Goal: Task Accomplishment & Management: Manage account settings

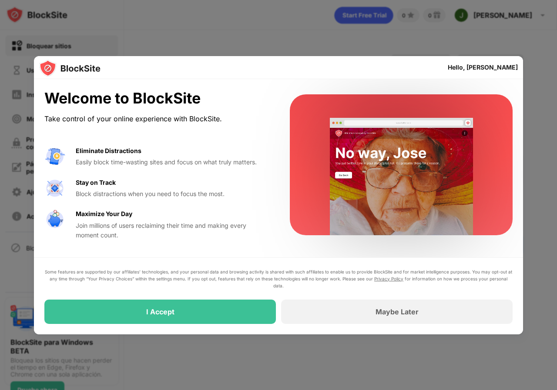
click at [197, 298] on div "Some features are supported by our affiliates’ technologies, and your personal …" at bounding box center [278, 296] width 468 height 56
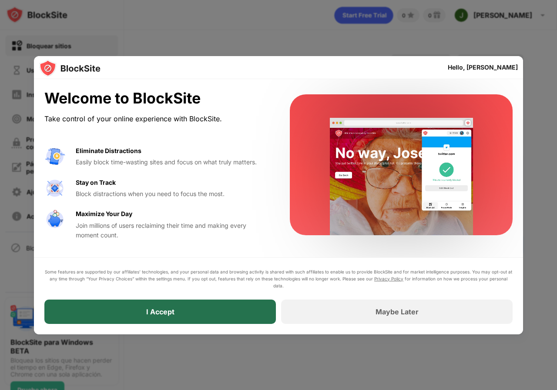
click at [182, 312] on div "I Accept" at bounding box center [159, 312] width 231 height 24
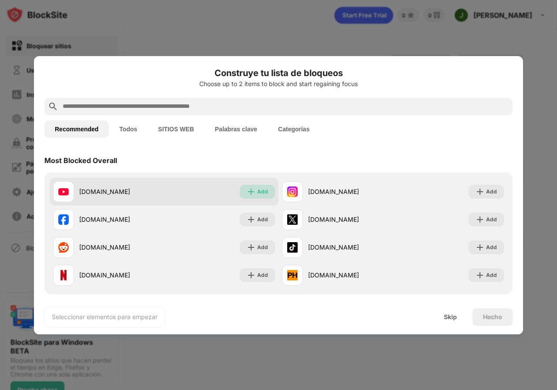
click at [249, 194] on img at bounding box center [251, 191] width 9 height 9
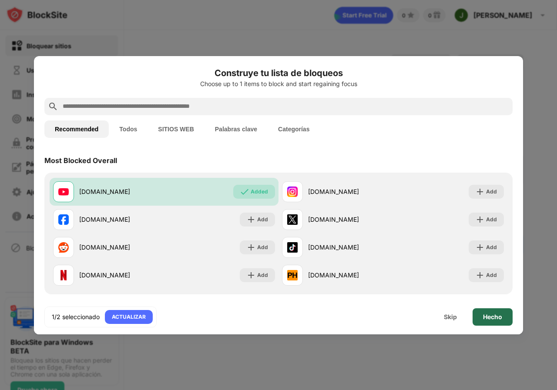
click at [492, 311] on div "Hecho" at bounding box center [492, 316] width 40 height 17
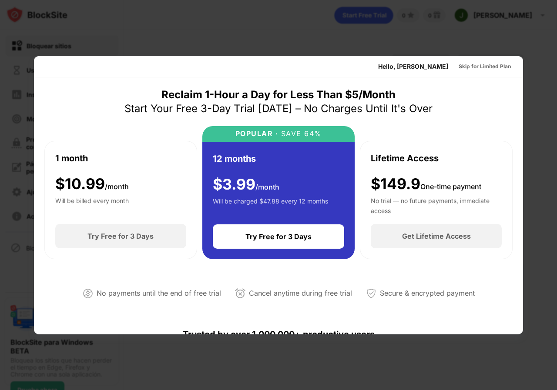
click at [528, 53] on div at bounding box center [278, 195] width 557 height 390
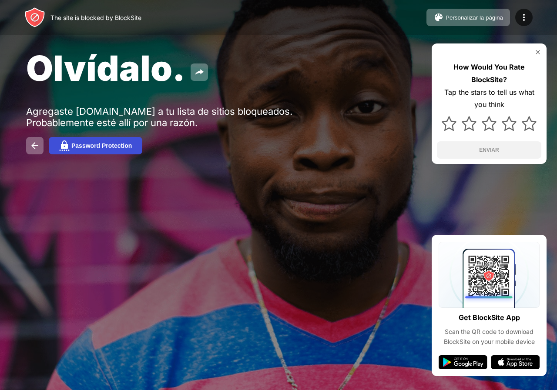
click at [79, 143] on div "Password Protection" at bounding box center [101, 145] width 60 height 7
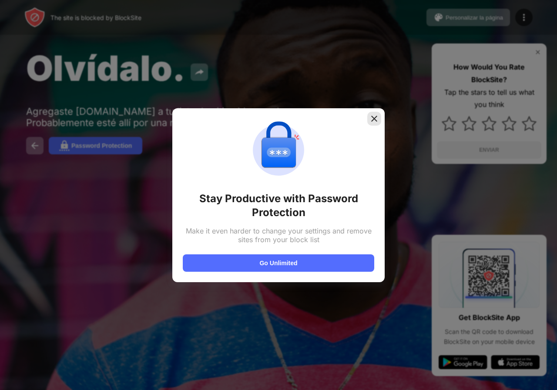
click at [374, 118] on img at bounding box center [374, 118] width 9 height 9
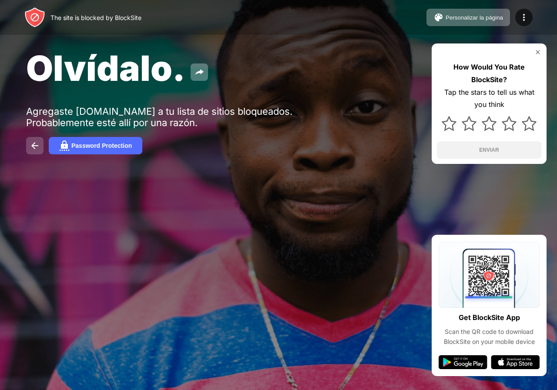
click at [33, 147] on img at bounding box center [35, 146] width 10 height 10
click at [524, 19] on img at bounding box center [524, 17] width 10 height 10
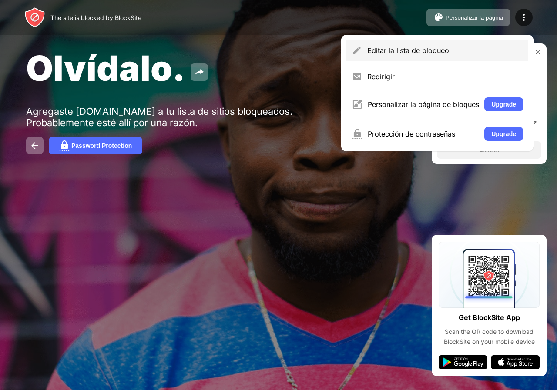
click at [434, 56] on div "Editar la lista de bloqueo" at bounding box center [437, 50] width 182 height 21
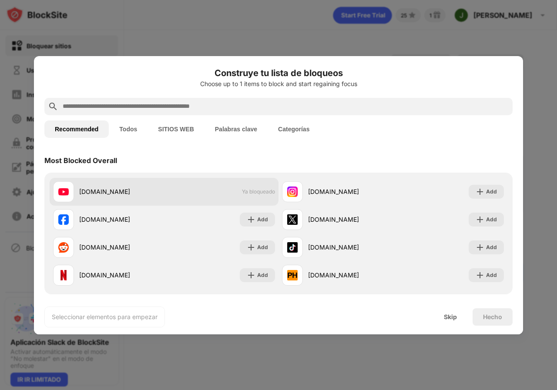
click at [245, 188] on div "youtube.com Ya bloqueado" at bounding box center [164, 192] width 229 height 28
click at [79, 194] on div "[DOMAIN_NAME]" at bounding box center [108, 191] width 111 height 21
click at [64, 192] on img at bounding box center [63, 192] width 10 height 10
click at [244, 194] on span "Ya bloqueado" at bounding box center [258, 191] width 33 height 7
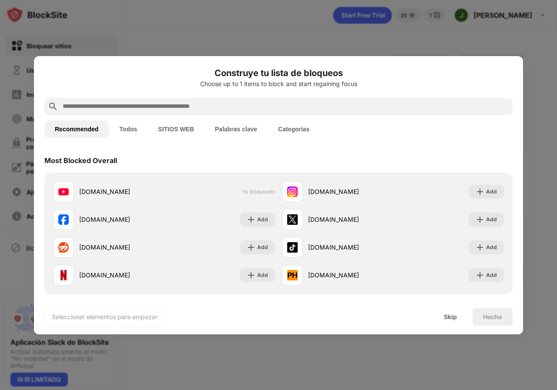
click at [161, 107] on input "text" at bounding box center [285, 106] width 447 height 10
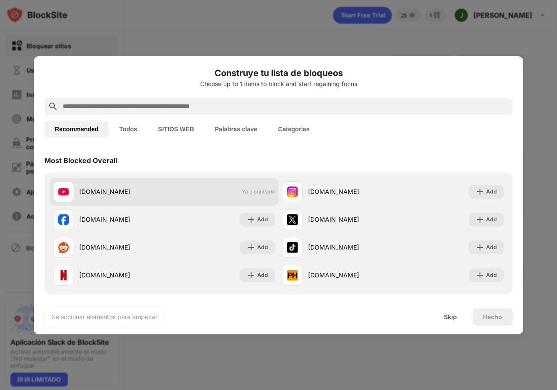
click at [199, 195] on div "youtube.com Ya bloqueado" at bounding box center [164, 192] width 229 height 28
drag, startPoint x: 114, startPoint y: 197, endPoint x: 100, endPoint y: 198, distance: 14.4
click at [100, 198] on div "[DOMAIN_NAME]" at bounding box center [108, 191] width 111 height 21
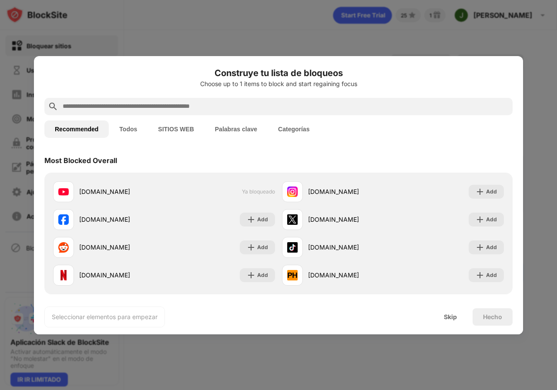
drag, startPoint x: 138, startPoint y: 194, endPoint x: 358, endPoint y: 45, distance: 265.6
click at [358, 45] on div at bounding box center [278, 195] width 557 height 390
click at [444, 316] on div "Skip" at bounding box center [450, 317] width 13 height 7
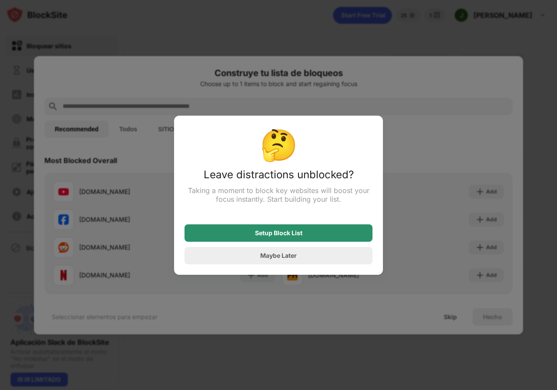
click at [265, 234] on div "Setup Block List" at bounding box center [278, 233] width 47 height 7
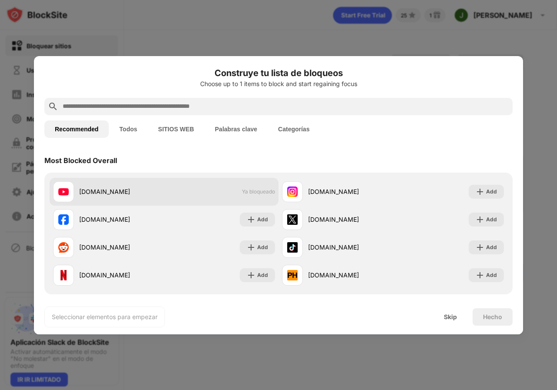
click at [209, 193] on div "youtube.com Ya bloqueado" at bounding box center [164, 192] width 229 height 28
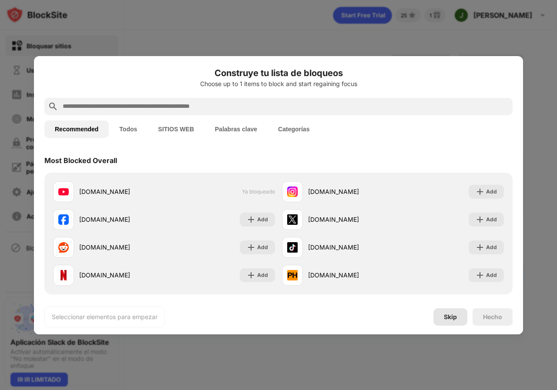
click at [458, 321] on div "Skip" at bounding box center [450, 316] width 34 height 17
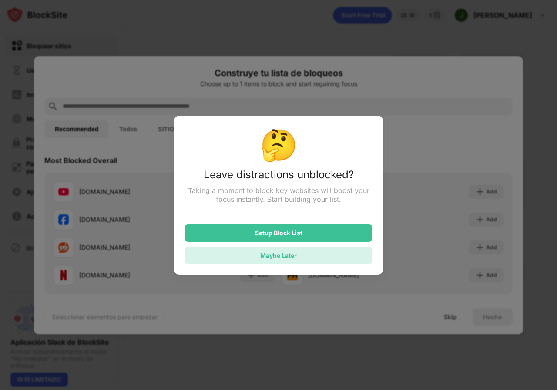
click at [264, 257] on div "Maybe Later" at bounding box center [278, 255] width 37 height 7
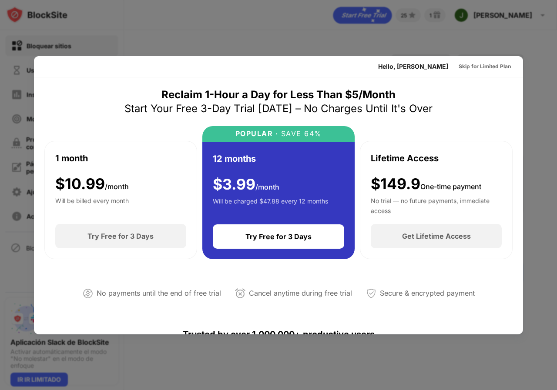
click at [525, 38] on div at bounding box center [278, 195] width 557 height 390
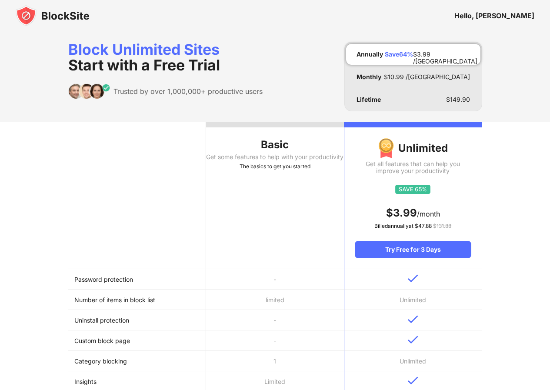
click at [249, 203] on th "Basic Get some features to help with your productivity The basics to get you st…" at bounding box center [275, 195] width 138 height 147
click at [258, 153] on th "Basic Get some features to help with your productivity The basics to get you st…" at bounding box center [275, 195] width 138 height 147
click at [281, 143] on div "Basic" at bounding box center [275, 145] width 138 height 14
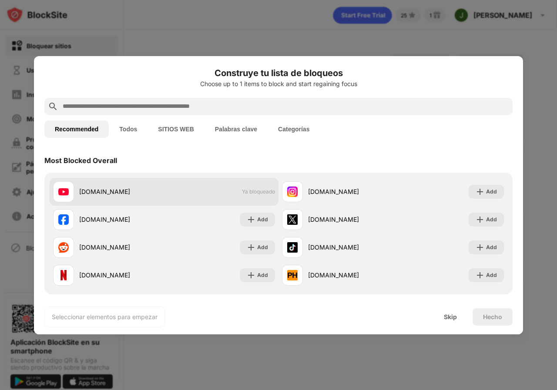
click at [133, 197] on div "youtube.com" at bounding box center [108, 191] width 111 height 21
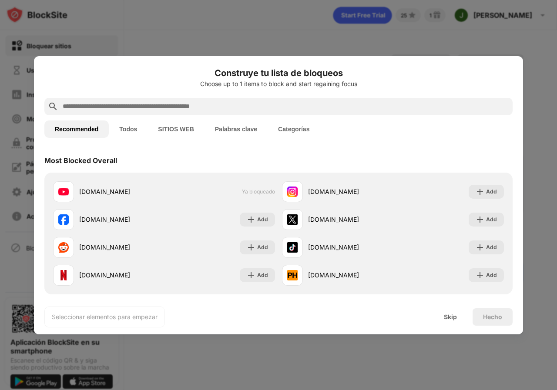
drag, startPoint x: 99, startPoint y: 191, endPoint x: 370, endPoint y: 90, distance: 289.5
click at [370, 90] on div "Construye tu lista de bloqueos Choose up to 1 items to block and start regainin…" at bounding box center [278, 82] width 468 height 31
click at [228, 127] on button "Palabras clave" at bounding box center [235, 128] width 63 height 17
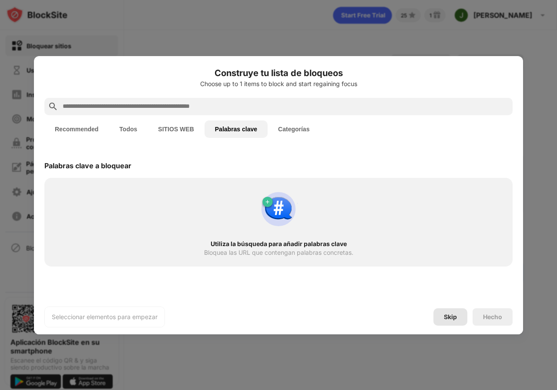
click at [453, 319] on div "Skip" at bounding box center [450, 317] width 13 height 7
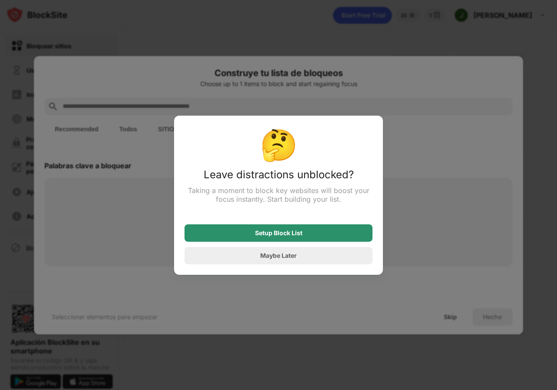
click at [247, 238] on div "Setup Block List" at bounding box center [278, 232] width 188 height 17
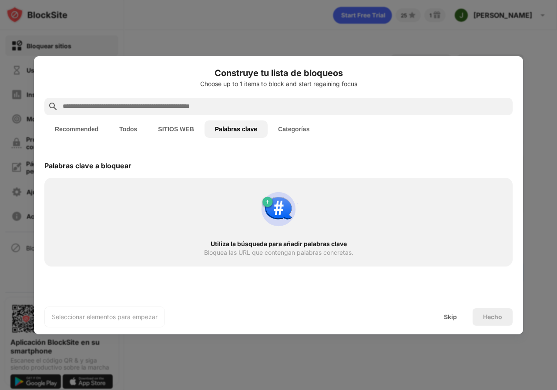
click at [183, 131] on button "SITIOS WEB" at bounding box center [175, 128] width 57 height 17
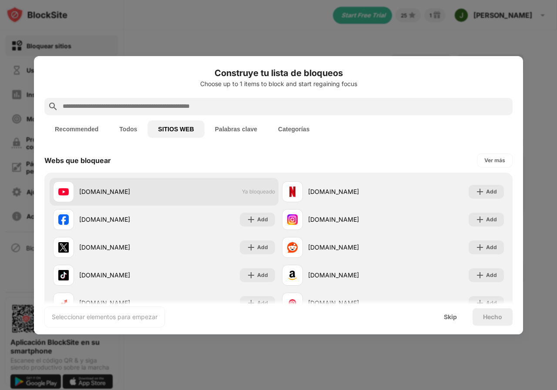
click at [114, 193] on div "youtube.com" at bounding box center [121, 191] width 85 height 9
drag, startPoint x: 114, startPoint y: 193, endPoint x: 109, endPoint y: 195, distance: 5.8
click at [109, 195] on div "youtube.com" at bounding box center [121, 191] width 85 height 9
click at [119, 193] on div "youtube.com" at bounding box center [121, 191] width 85 height 9
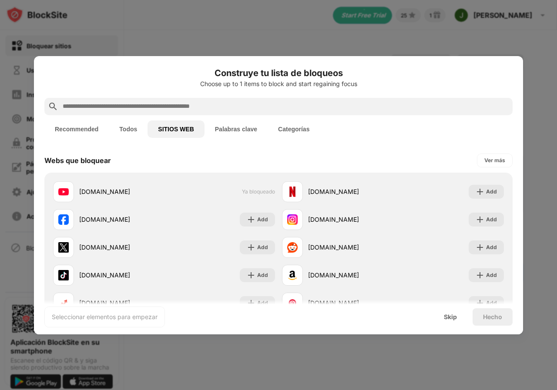
click at [77, 129] on button "Recommended" at bounding box center [76, 128] width 64 height 17
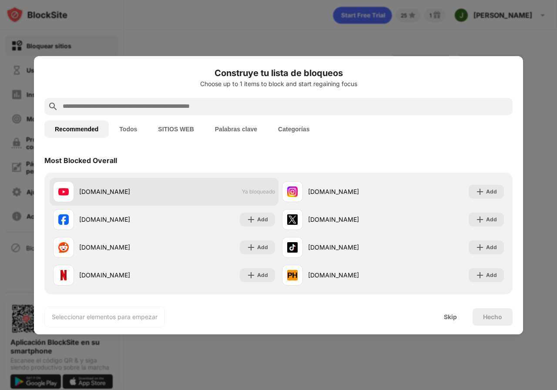
click at [144, 191] on div "youtube.com" at bounding box center [121, 191] width 85 height 9
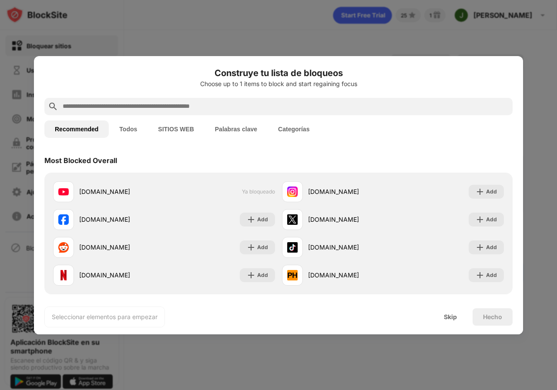
click at [122, 107] on input "text" at bounding box center [285, 106] width 447 height 10
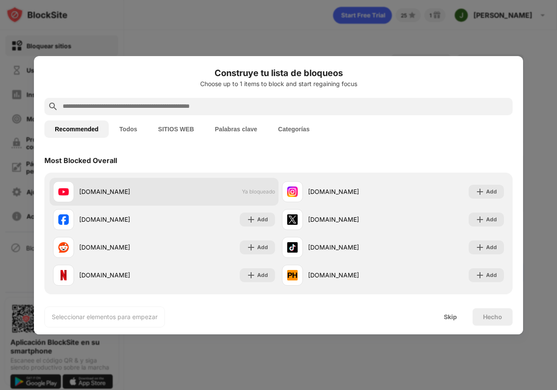
click at [143, 193] on div "youtube.com" at bounding box center [121, 191] width 85 height 9
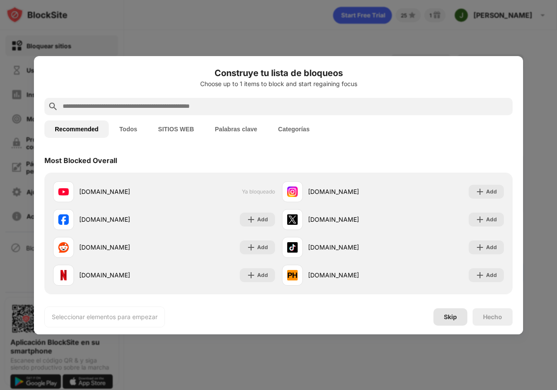
click at [442, 321] on div "Skip" at bounding box center [450, 316] width 34 height 17
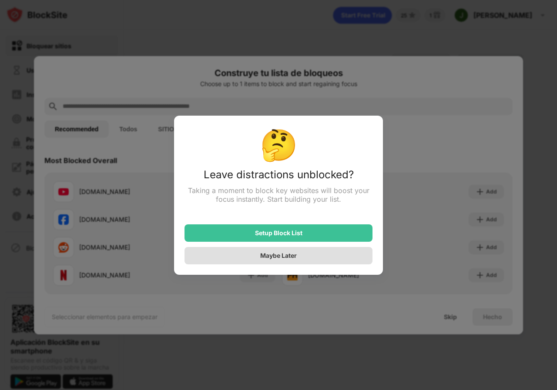
click at [280, 259] on div "Maybe Later" at bounding box center [278, 255] width 37 height 7
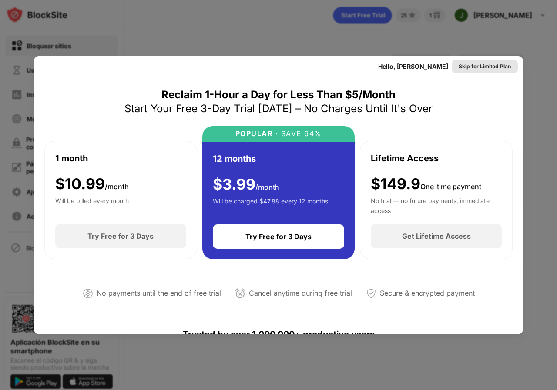
click at [483, 64] on div "Skip for Limited Plan" at bounding box center [484, 66] width 52 height 9
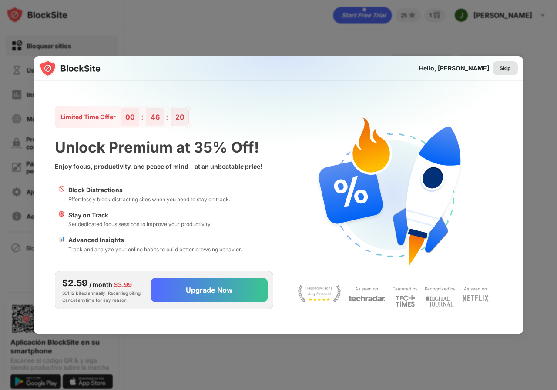
click at [506, 71] on div "Skip" at bounding box center [504, 68] width 11 height 9
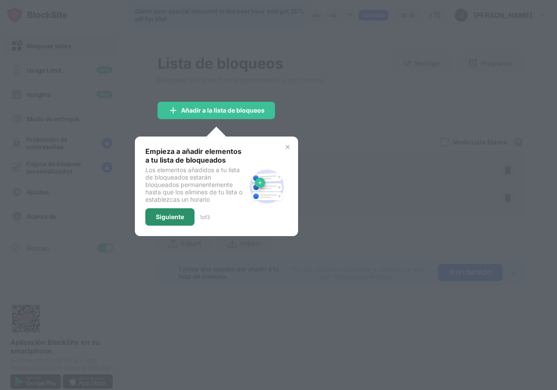
click at [170, 219] on div "Siguiente" at bounding box center [170, 217] width 28 height 7
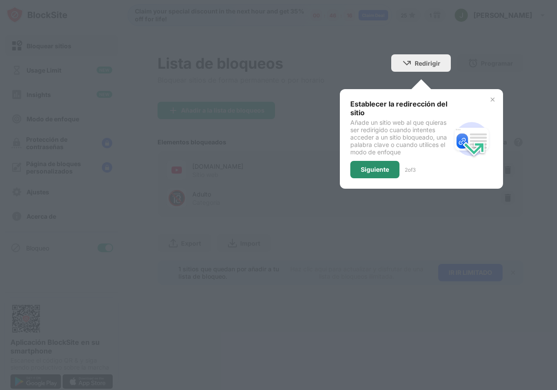
click at [382, 165] on div "Siguiente" at bounding box center [374, 169] width 49 height 17
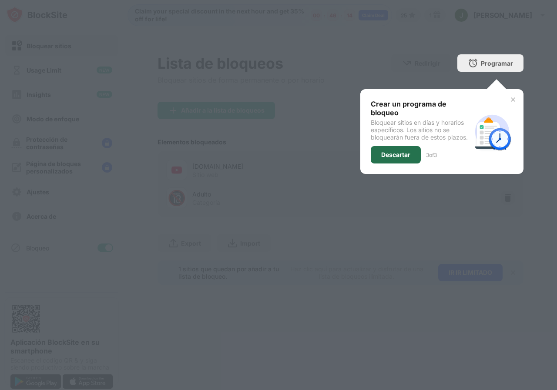
click at [395, 154] on div "Descartar" at bounding box center [395, 154] width 29 height 7
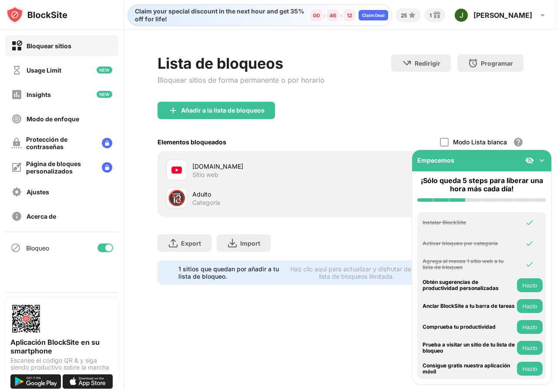
click at [283, 167] on div "youtube.com" at bounding box center [266, 166] width 148 height 9
click at [204, 170] on div "youtube.com" at bounding box center [266, 166] width 148 height 9
click at [198, 166] on div "youtube.com" at bounding box center [266, 166] width 148 height 9
click at [224, 169] on div "youtube.com" at bounding box center [266, 166] width 148 height 9
click at [539, 162] on img at bounding box center [541, 160] width 9 height 9
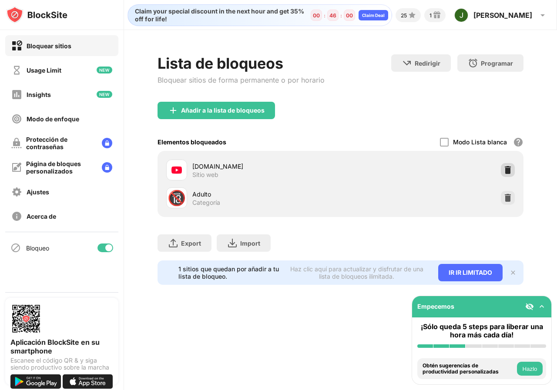
click at [507, 173] on img at bounding box center [507, 170] width 9 height 9
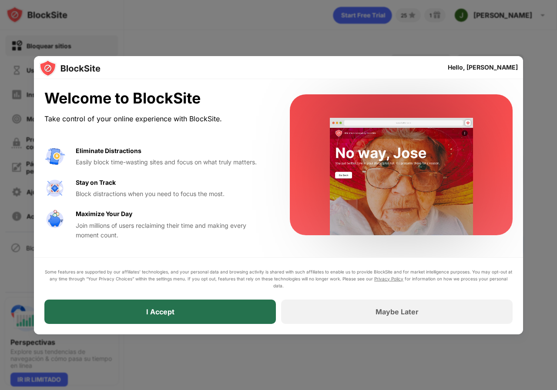
click at [250, 305] on div "I Accept" at bounding box center [159, 312] width 231 height 24
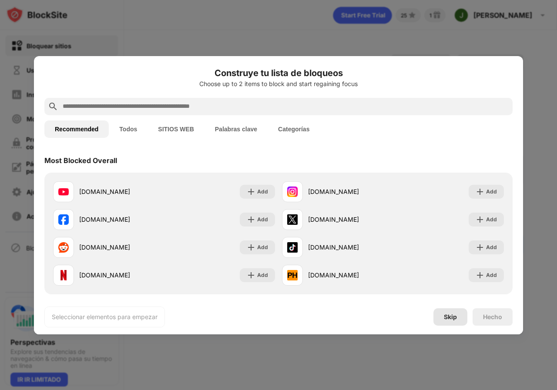
click at [448, 320] on div "Skip" at bounding box center [450, 317] width 13 height 7
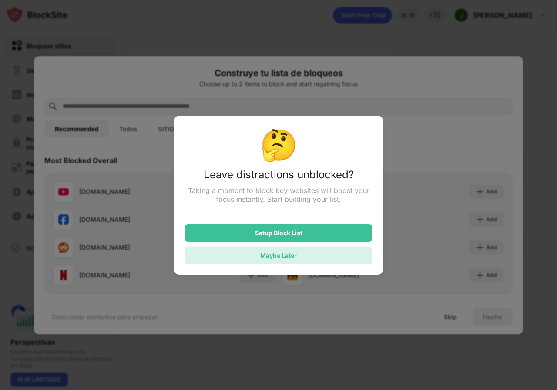
click at [282, 259] on div "Maybe Later" at bounding box center [278, 255] width 37 height 7
